Goal: Information Seeking & Learning: Learn about a topic

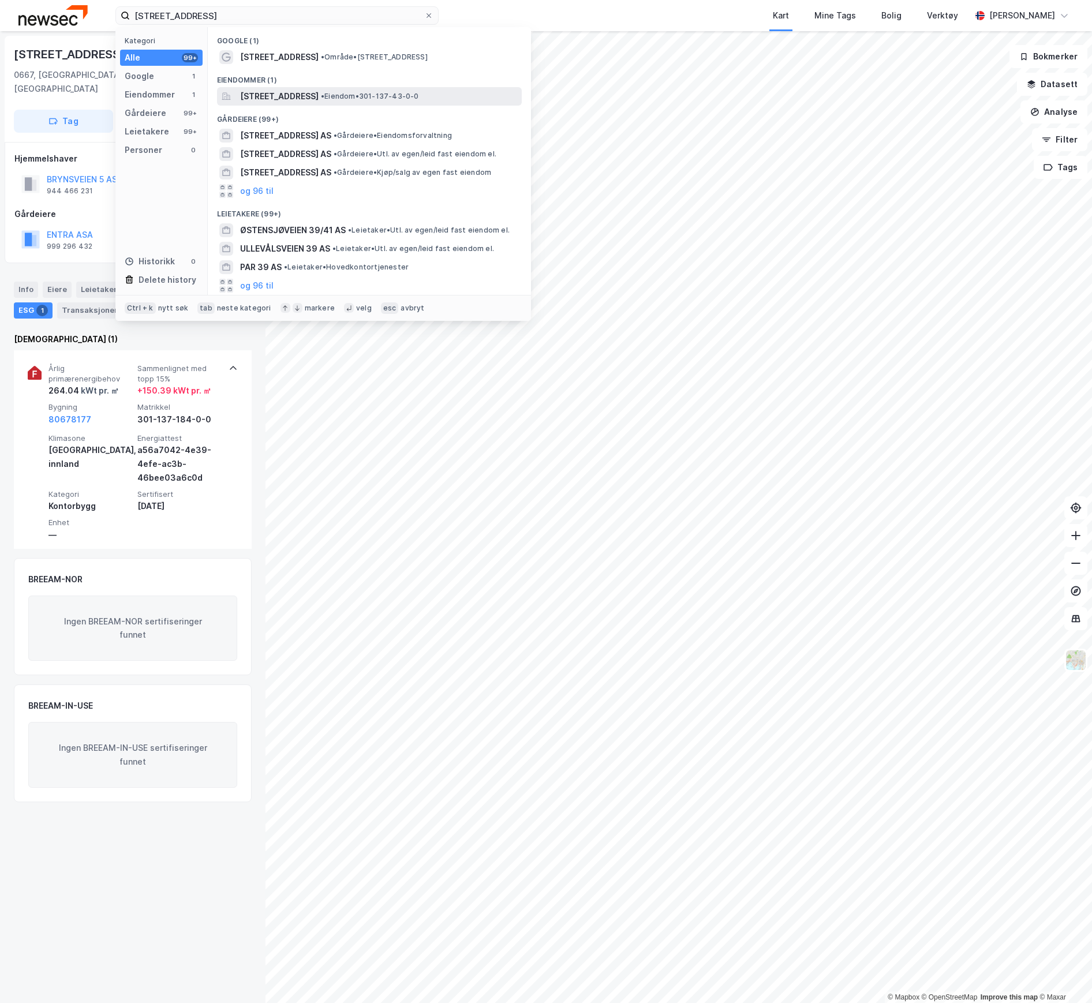
type input "[STREET_ADDRESS]"
click at [287, 91] on span "[STREET_ADDRESS]" at bounding box center [279, 96] width 79 height 14
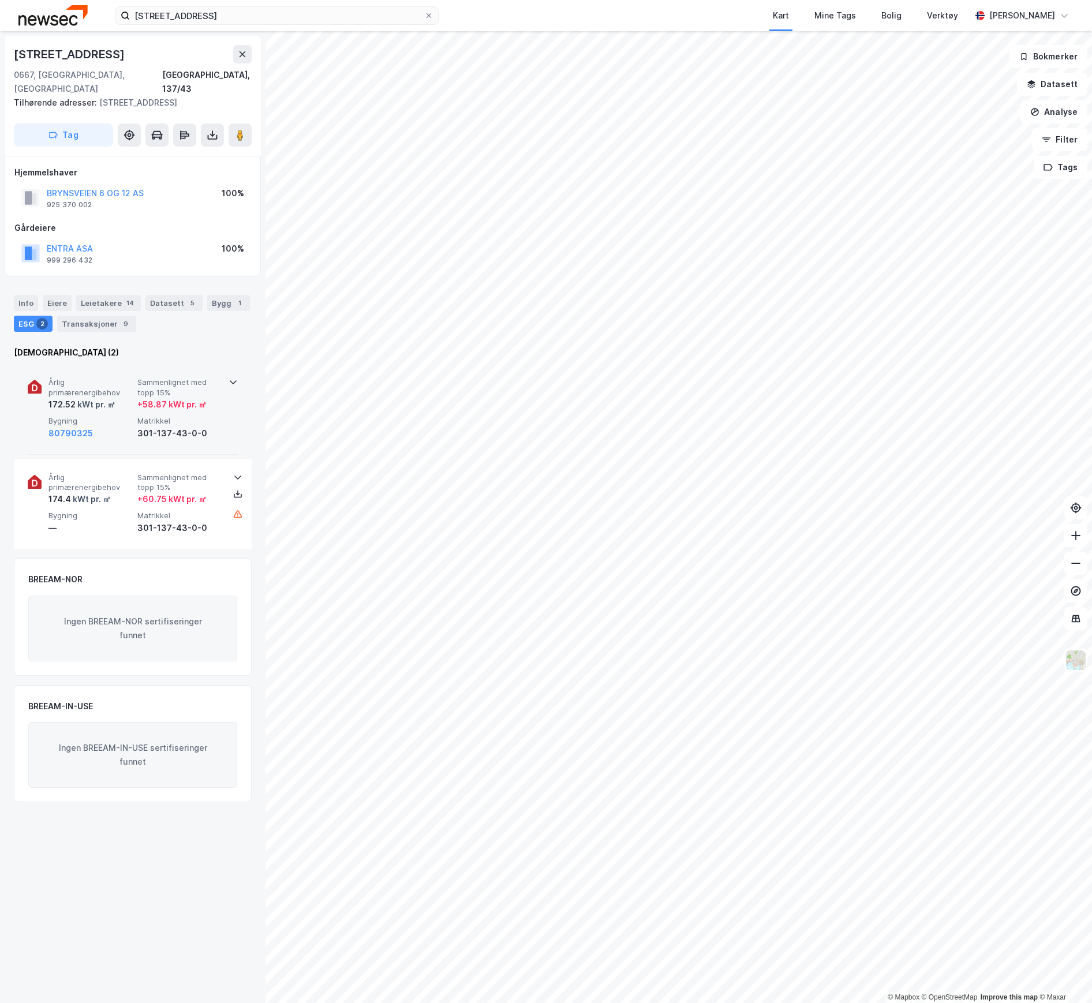
click at [117, 398] on div "172.52 kWt pr. ㎡" at bounding box center [90, 405] width 84 height 14
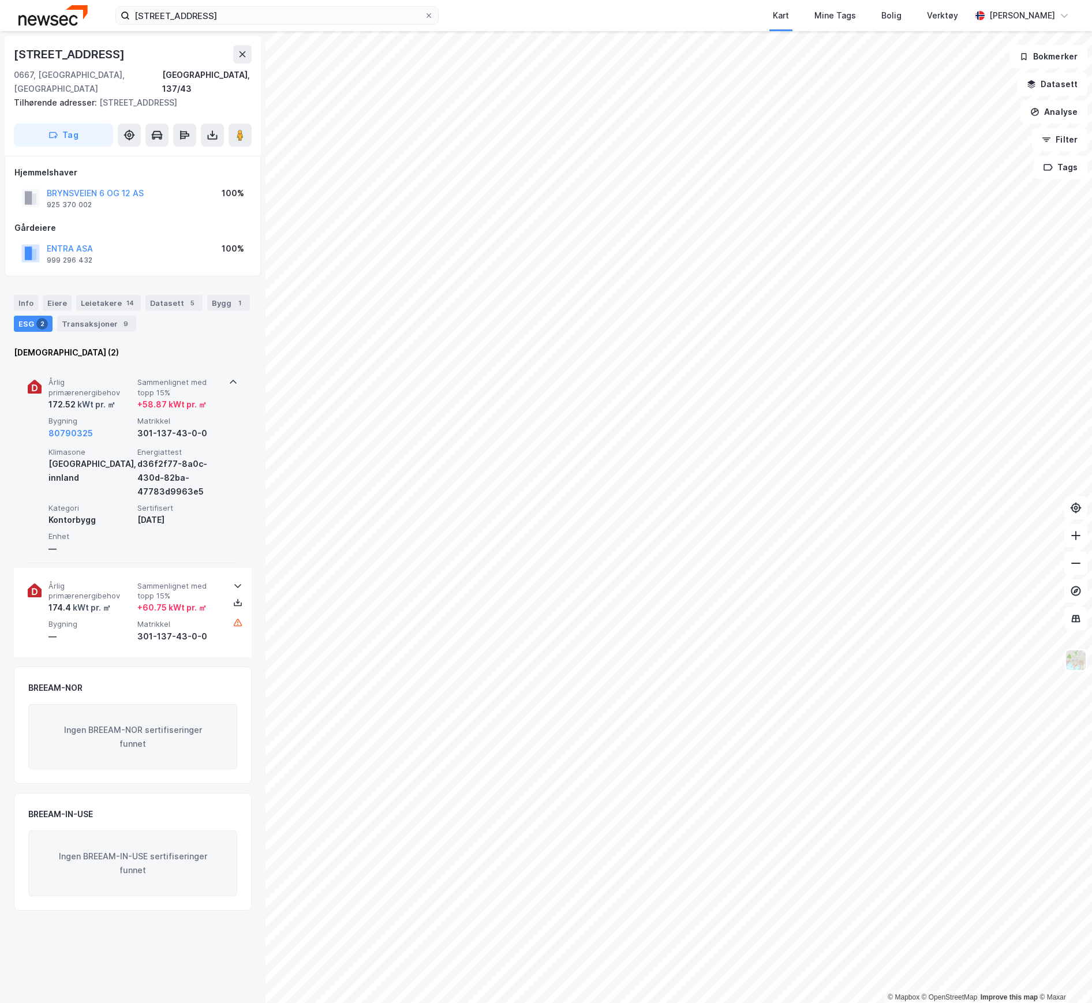
click at [107, 398] on div "kWt pr. ㎡" at bounding box center [96, 405] width 40 height 14
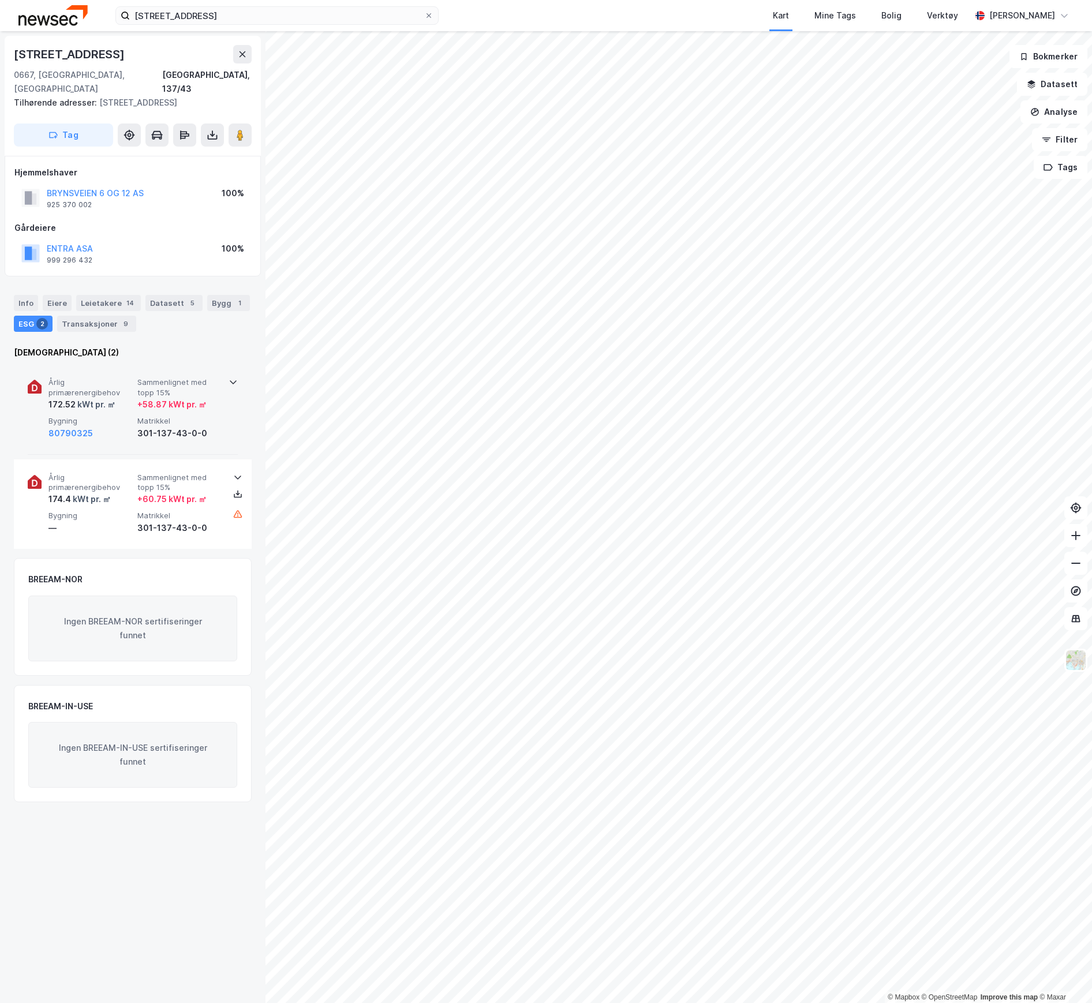
click at [109, 400] on div "Årlig primærenergibehov 172.52 kWt pr. ㎡ Sammenlignet med topp 15% + 58.87 kWt …" at bounding box center [134, 409] width 173 height 62
